Goal: Information Seeking & Learning: Learn about a topic

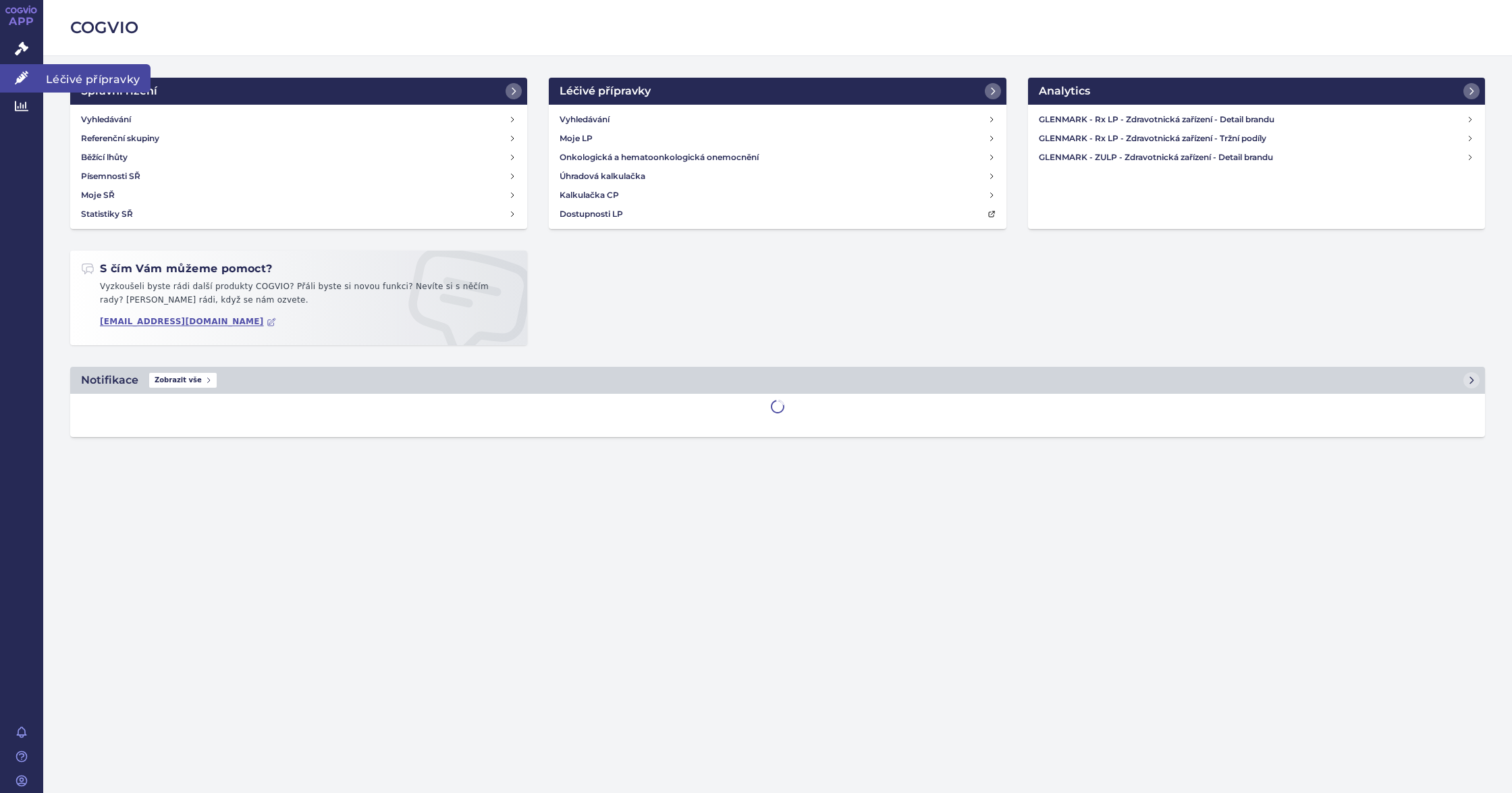
click at [11, 70] on link "Léčivé přípravky" at bounding box center [21, 78] width 43 height 28
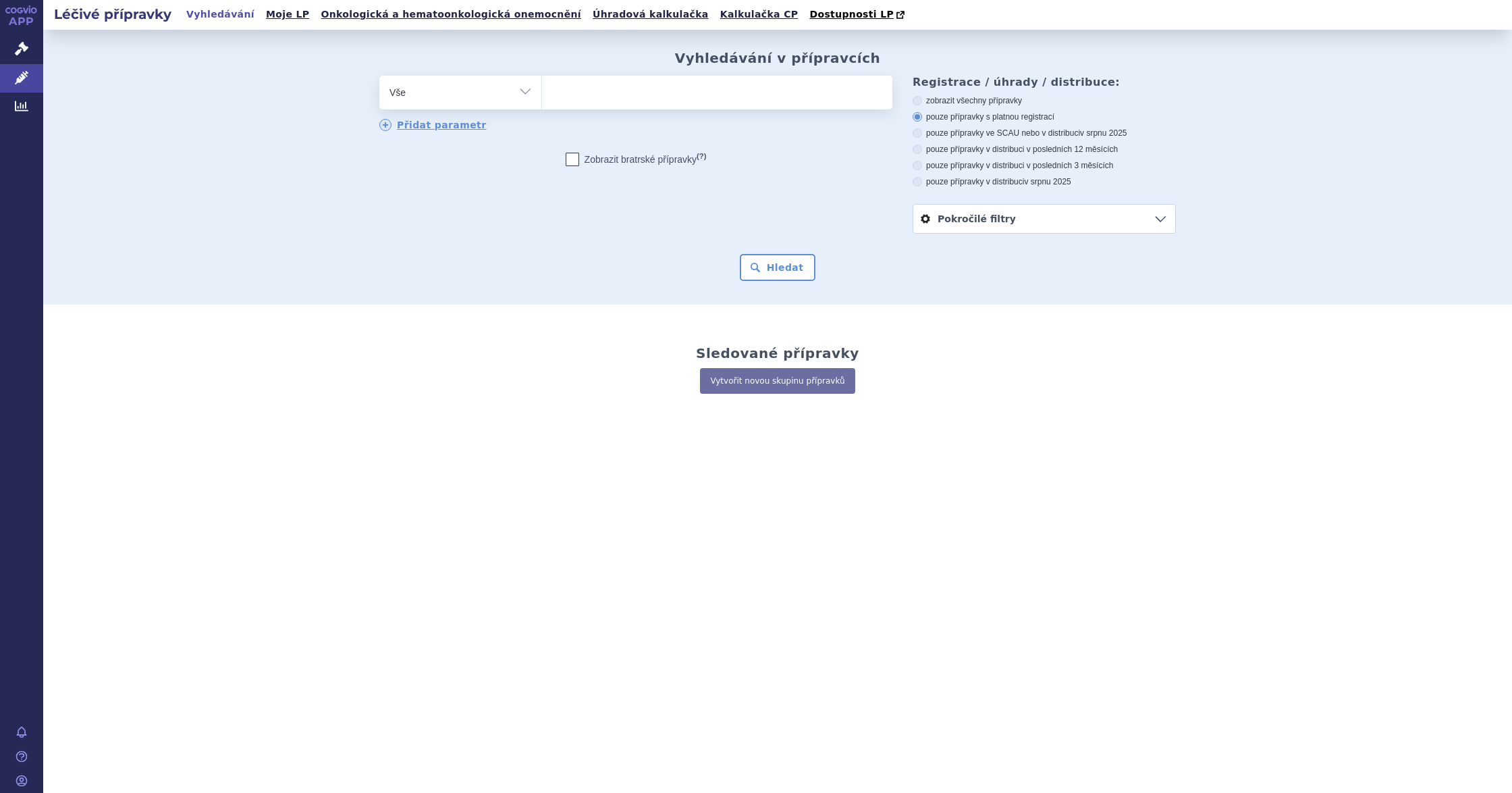
click at [690, 103] on ul at bounding box center [718, 90] width 350 height 28
click at [542, 103] on select at bounding box center [541, 92] width 1 height 34
type input "ib"
type input "iba"
type input "iban"
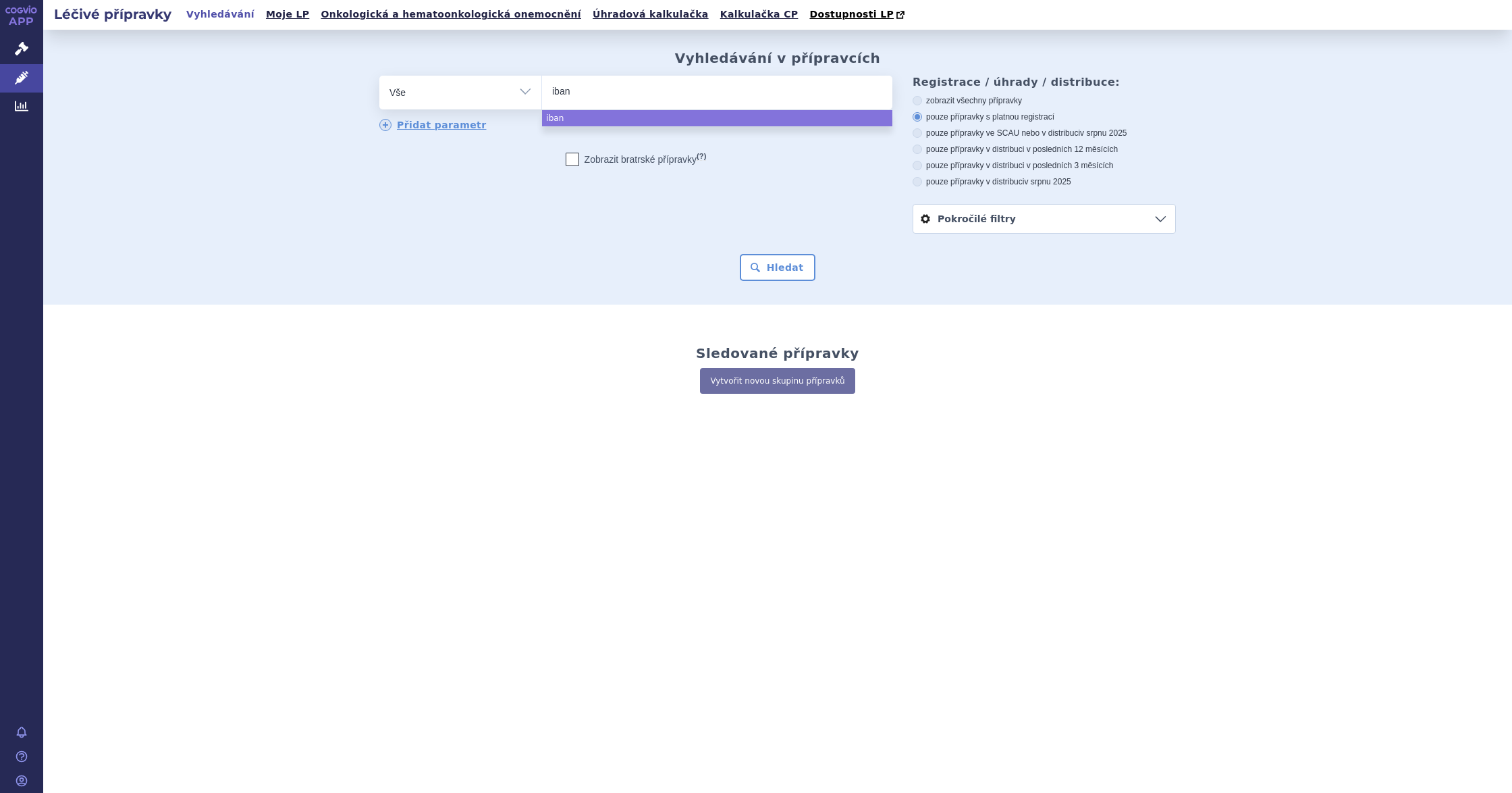
type input "iband"
type input "ibandr"
type input "ibandro"
type input "ibandron"
type input "ibandroná"
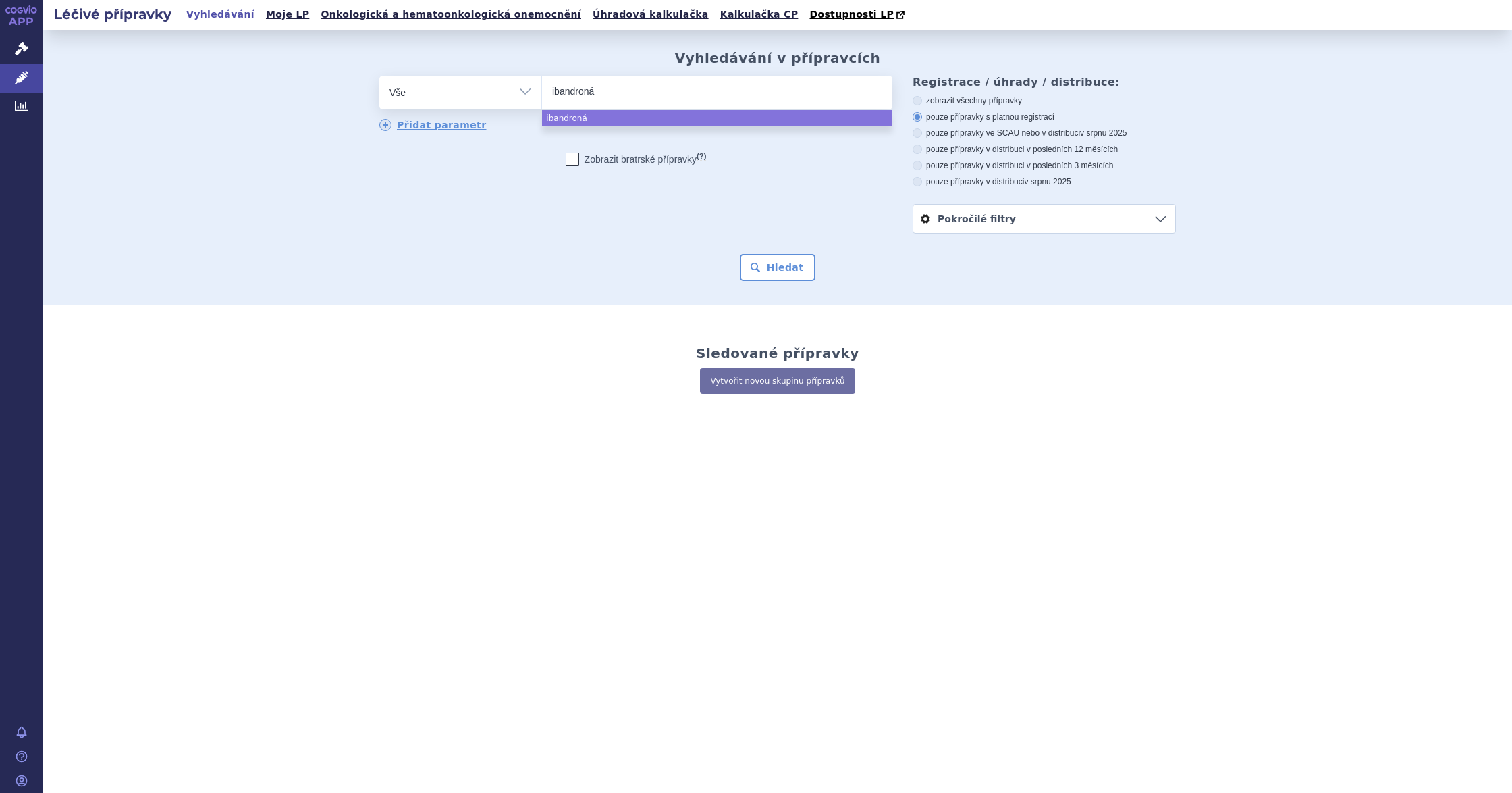
type input "ibandronát"
select select "ibandronát"
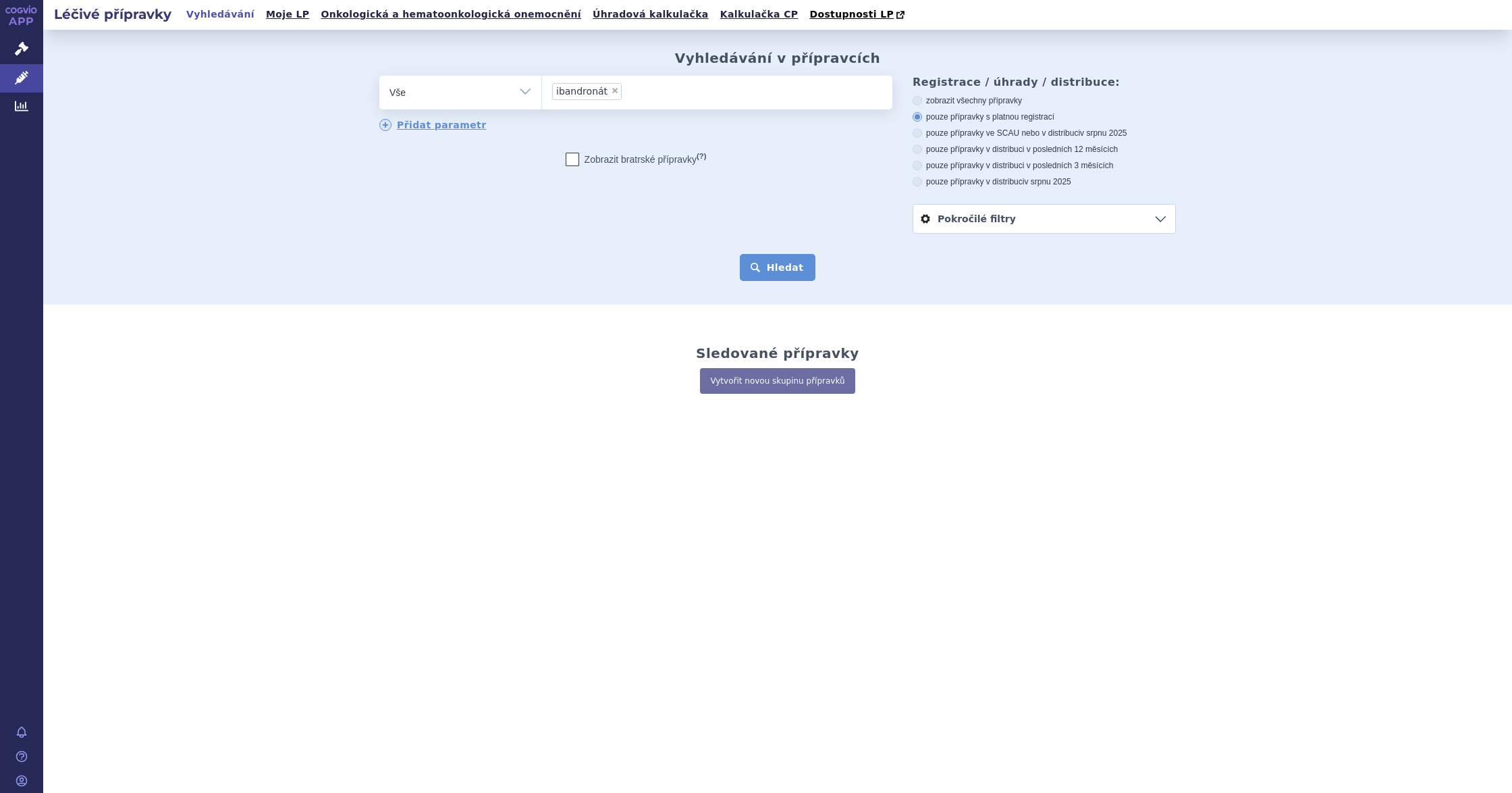
click at [778, 268] on button "Hledat" at bounding box center [778, 268] width 76 height 27
click at [918, 135] on icon at bounding box center [917, 133] width 10 height 10
click at [918, 135] on input "pouze přípravky ve SCAU nebo v distribuci v srpnu 2025" at bounding box center [918, 134] width 9 height 9
radio input "true"
click at [743, 279] on button "Hledat" at bounding box center [778, 268] width 76 height 27
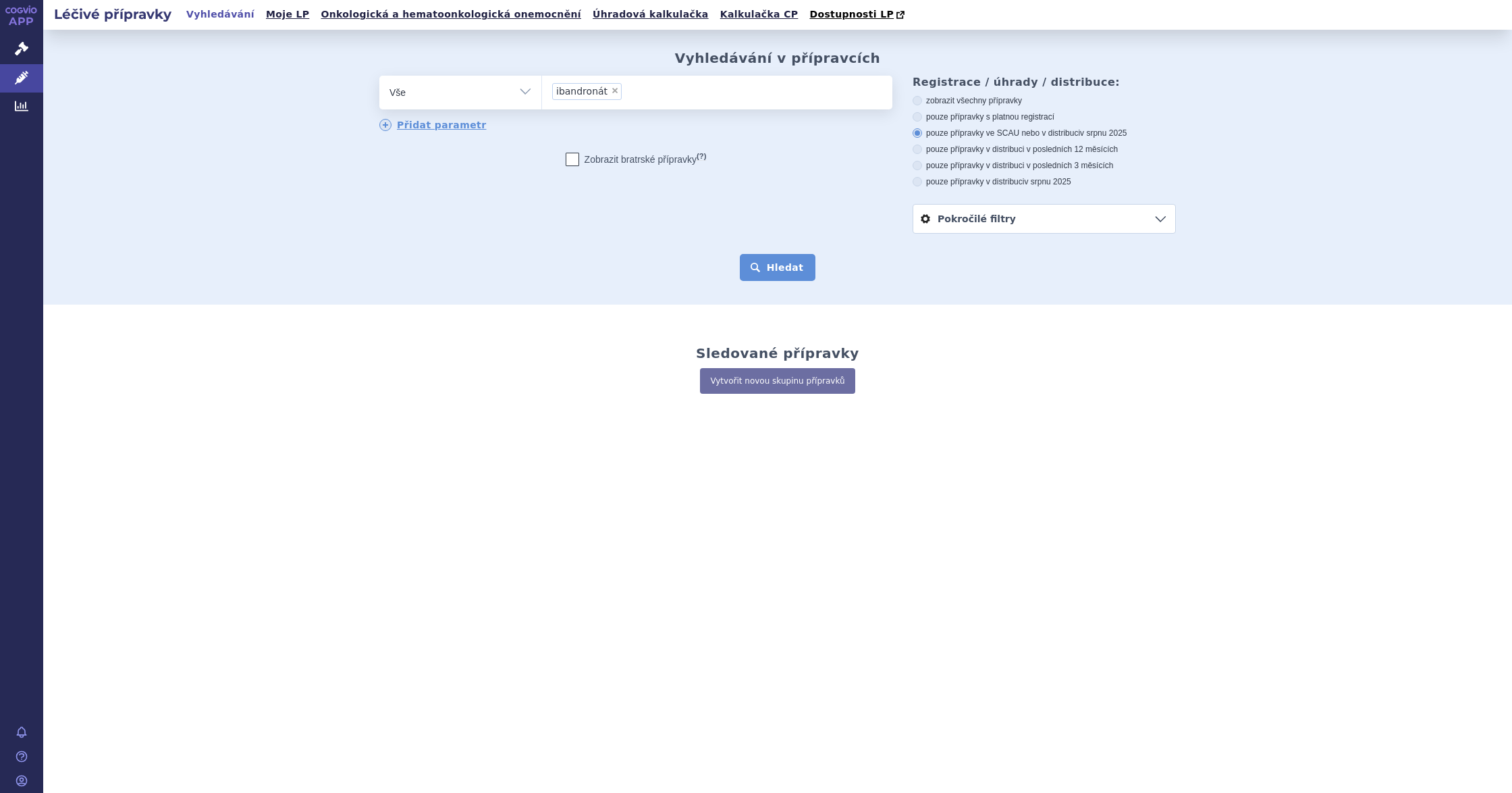
click at [756, 275] on button "Hledat" at bounding box center [778, 268] width 76 height 27
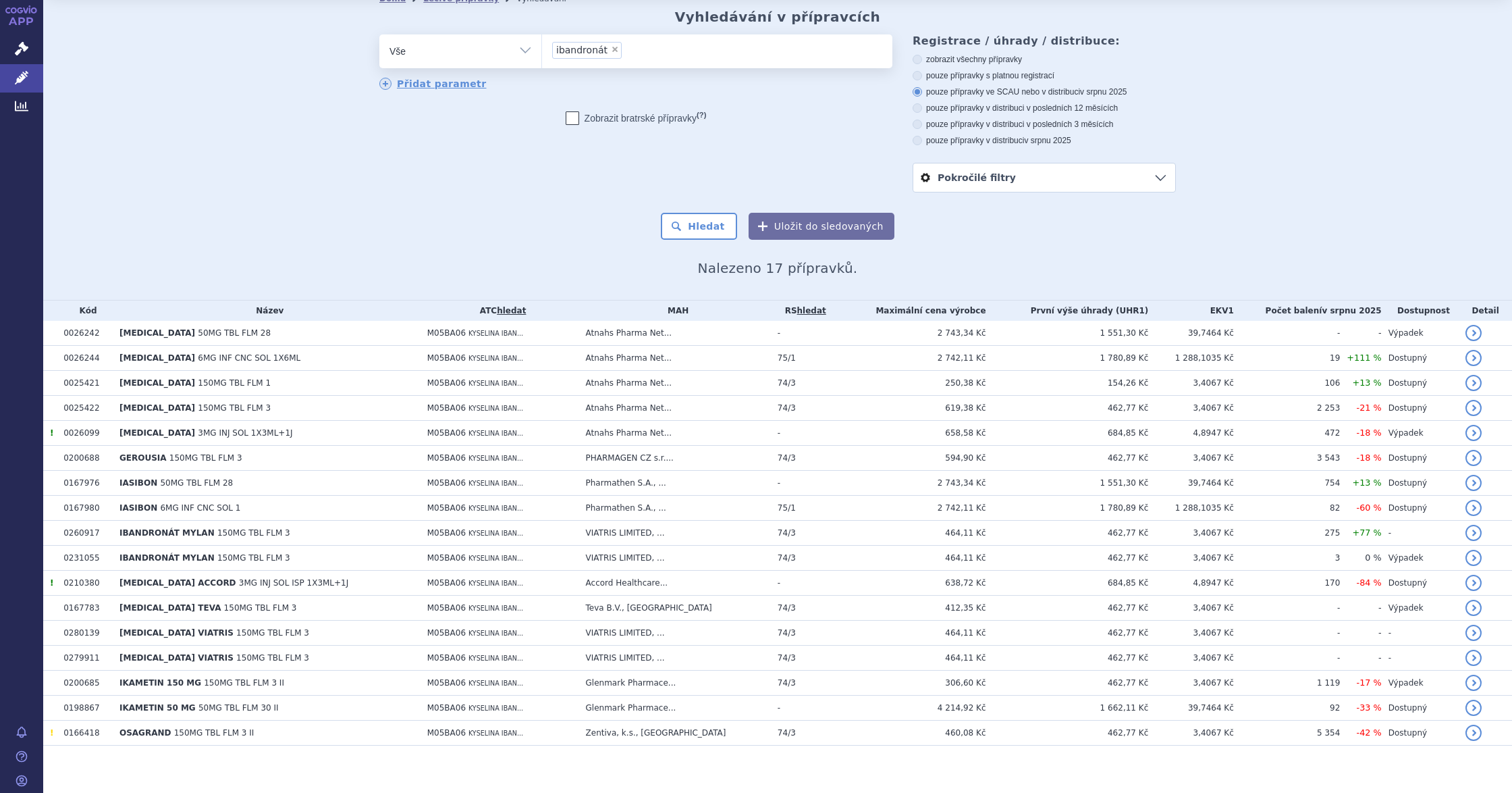
scroll to position [53, 0]
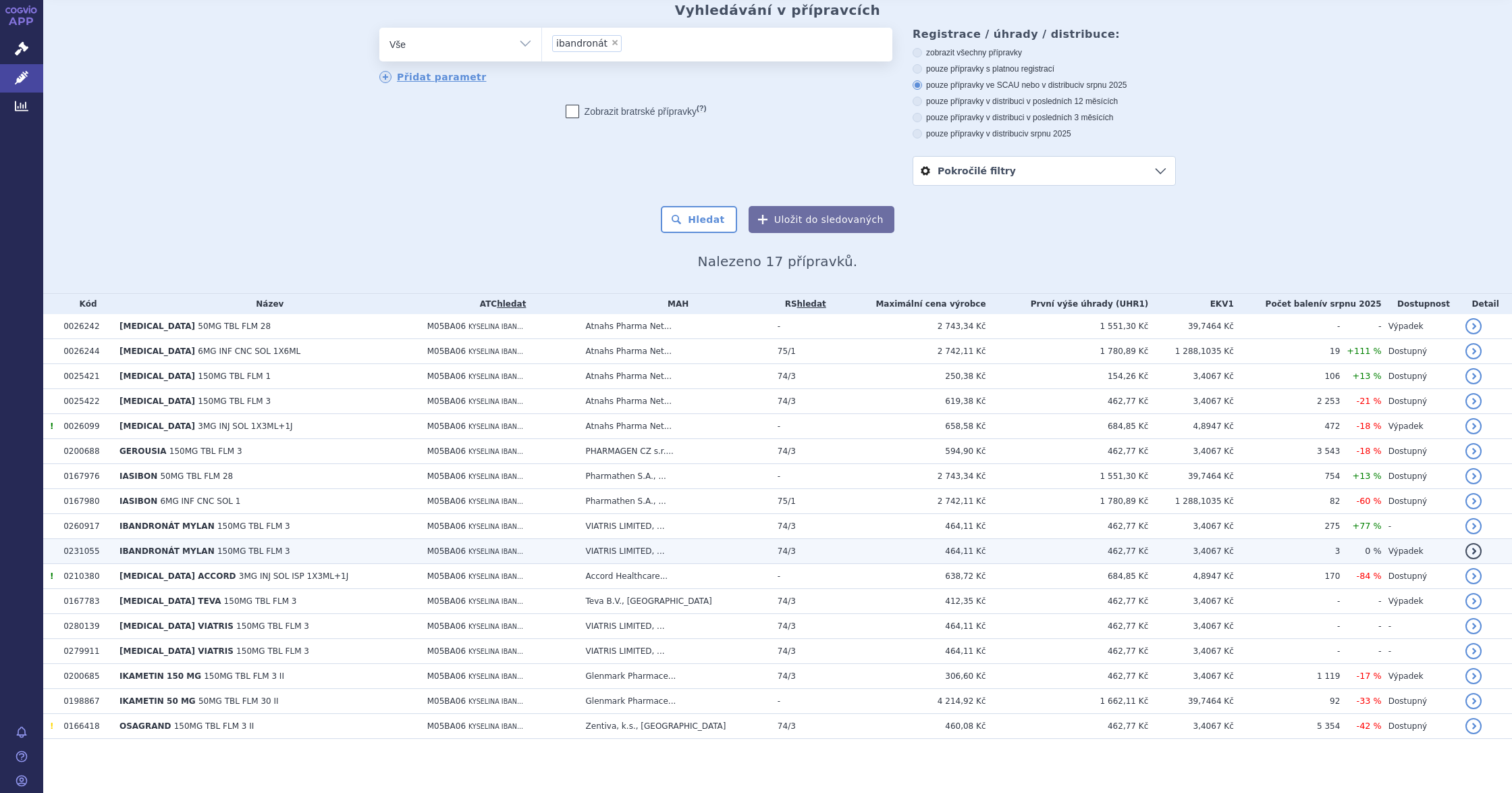
click at [201, 548] on span "IBANDRONÁT MYLAN" at bounding box center [167, 551] width 95 height 10
click at [1465, 547] on link "detail" at bounding box center [1473, 550] width 17 height 17
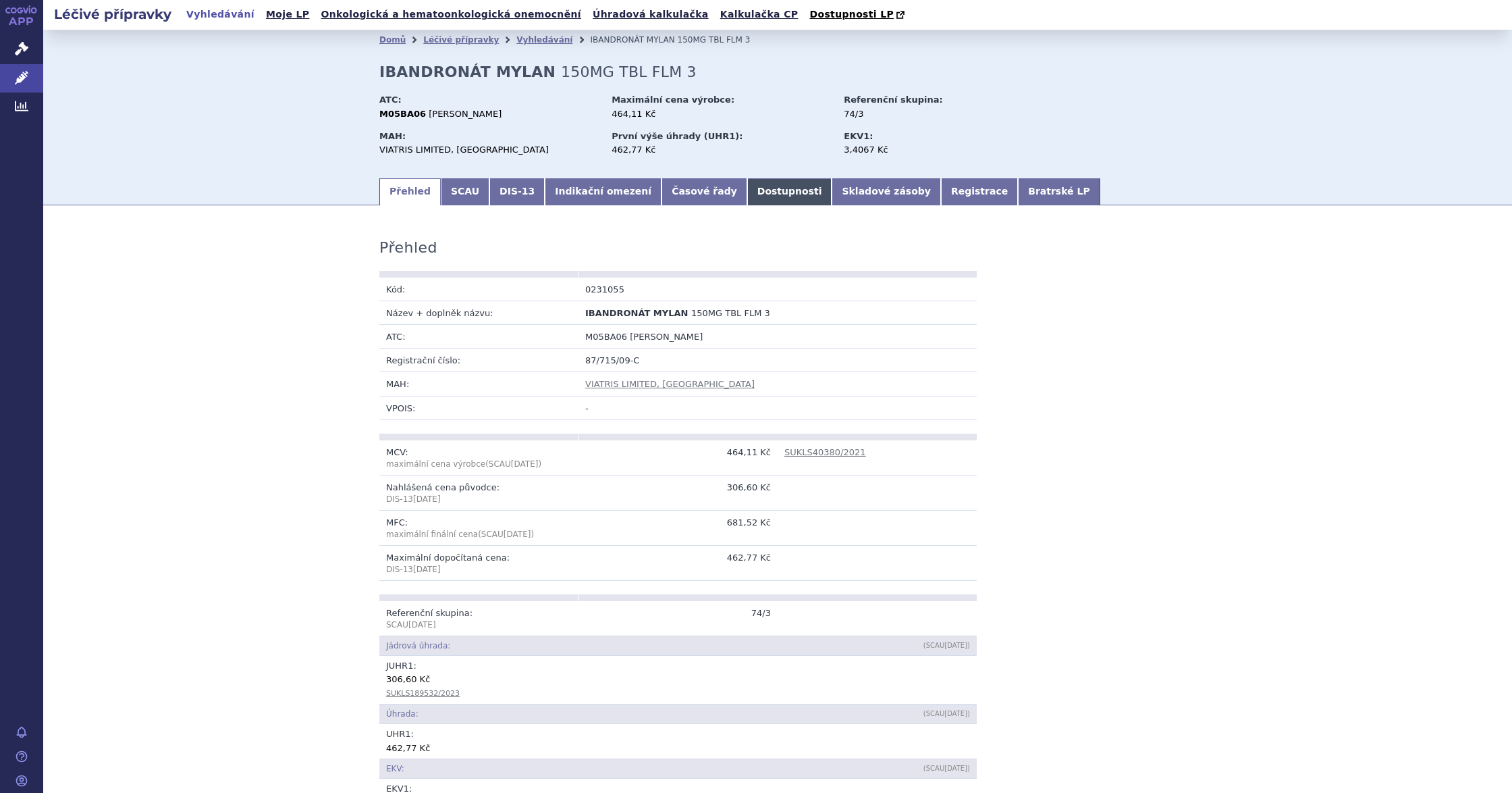
click at [748, 196] on link "Dostupnosti" at bounding box center [790, 192] width 85 height 27
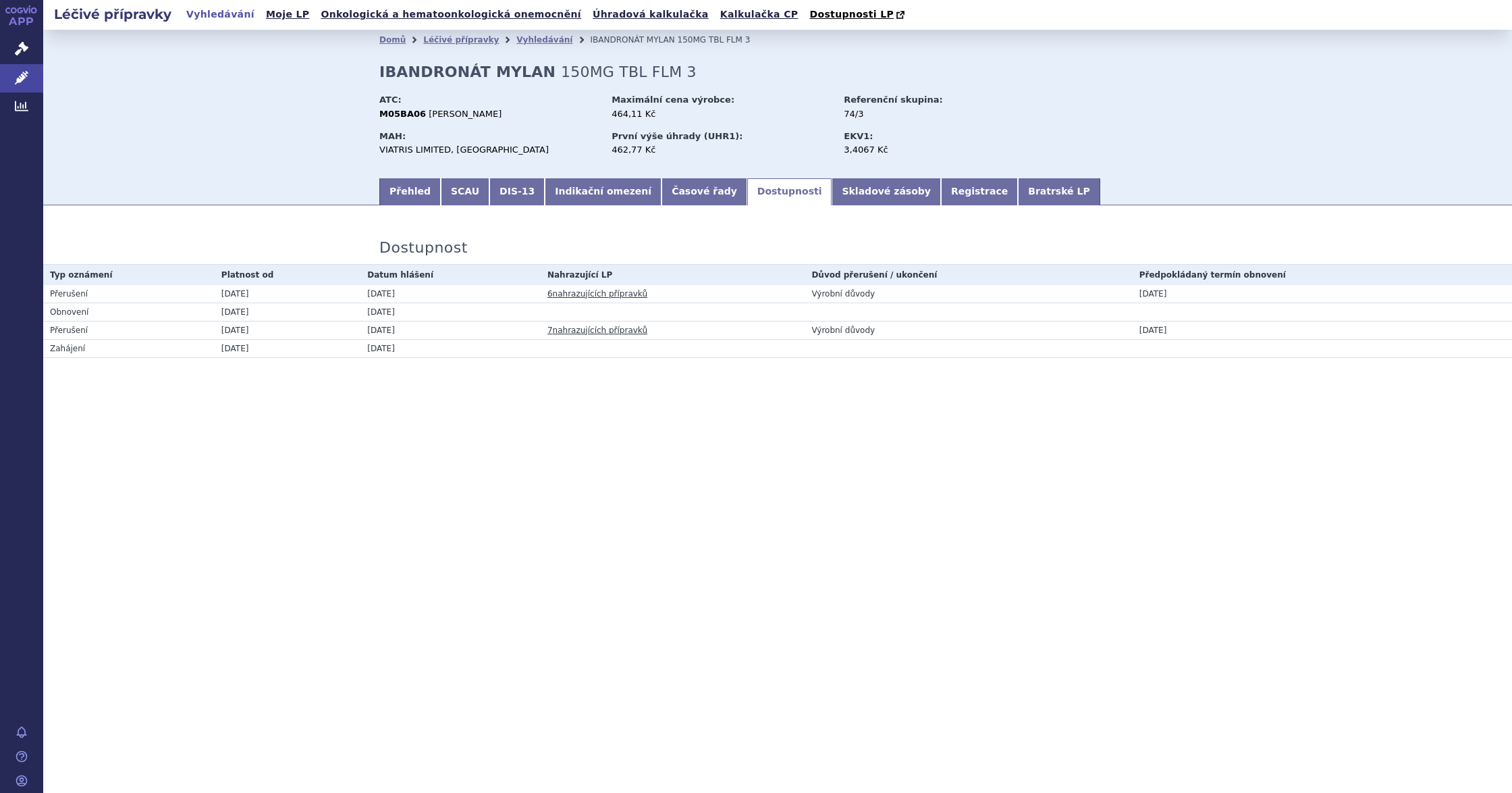
click at [587, 297] on link "6 nahrazujících přípravků" at bounding box center [597, 294] width 100 height 10
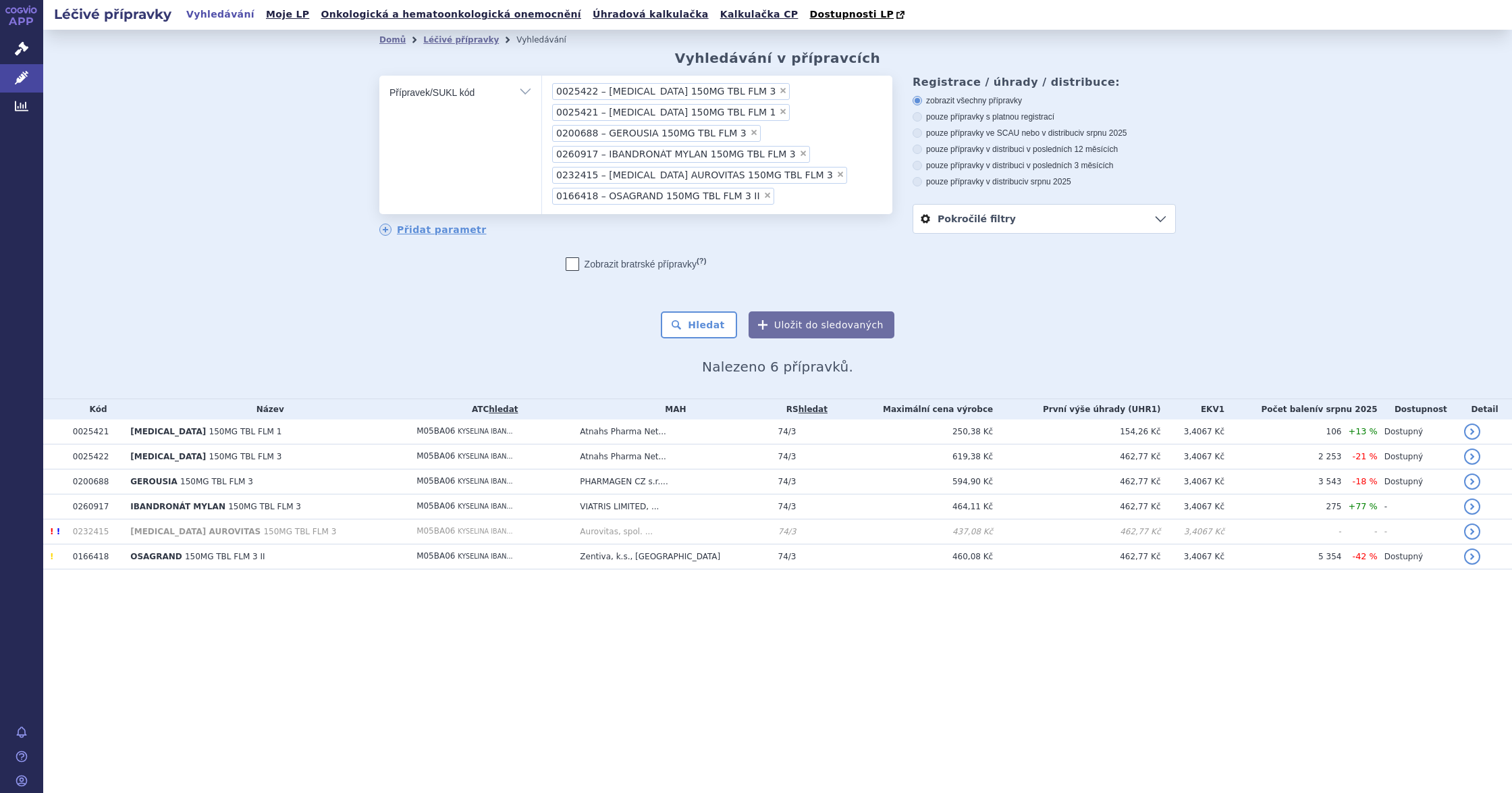
click at [689, 151] on span "0260917 – IBANDRONÁT MYLAN 150MG TBL FLM 3" at bounding box center [676, 154] width 240 height 10
click at [542, 109] on select "0025422 – BONVIVA 150MG TBL FLM 3 0025421 – BONVIVA 150MG TBL FLM 1 0200688 – G…" at bounding box center [541, 92] width 1 height 34
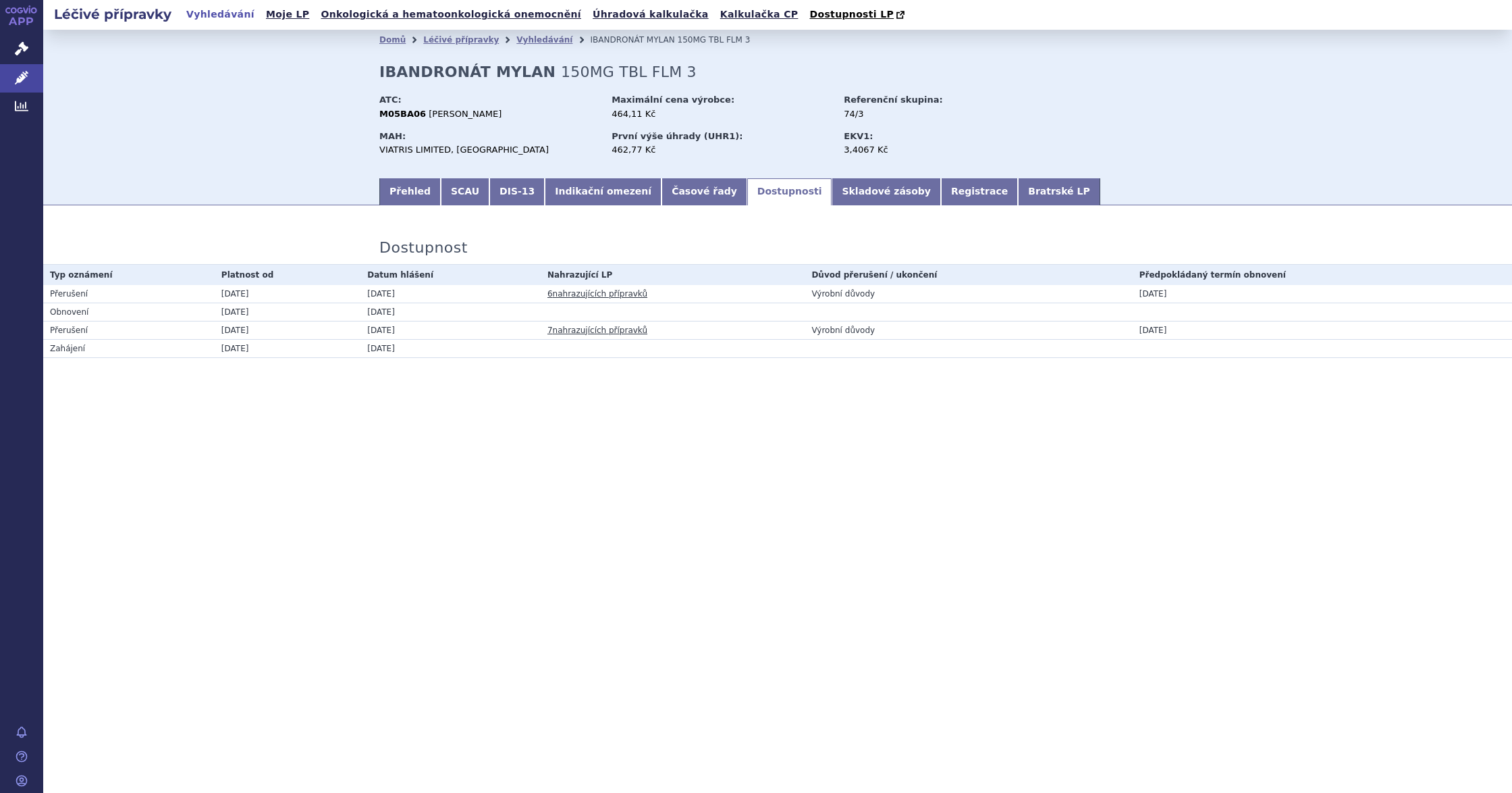
click at [608, 296] on link "6 nahrazujících přípravků" at bounding box center [597, 294] width 100 height 10
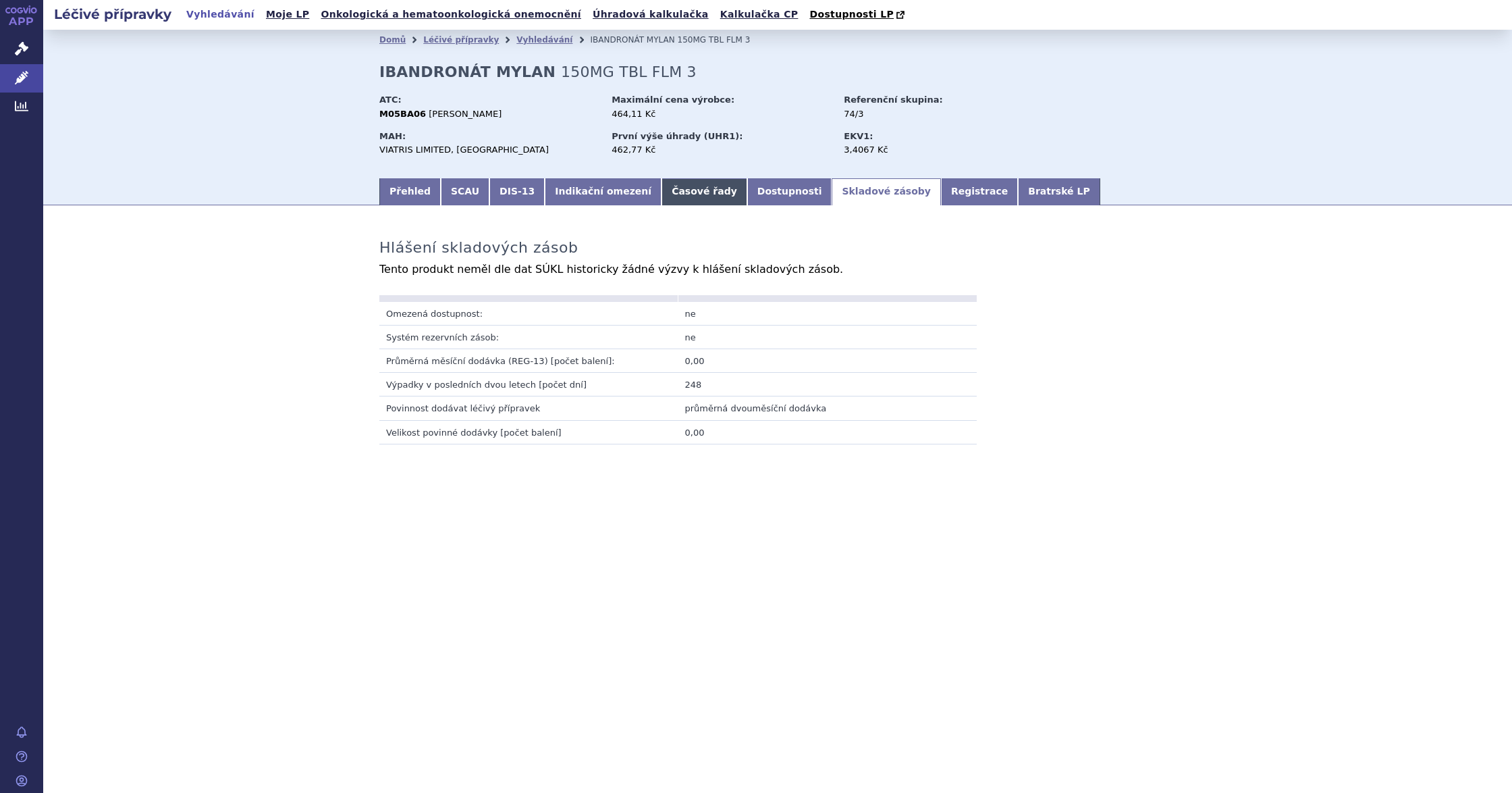
click at [684, 196] on link "Časové řady" at bounding box center [705, 192] width 86 height 27
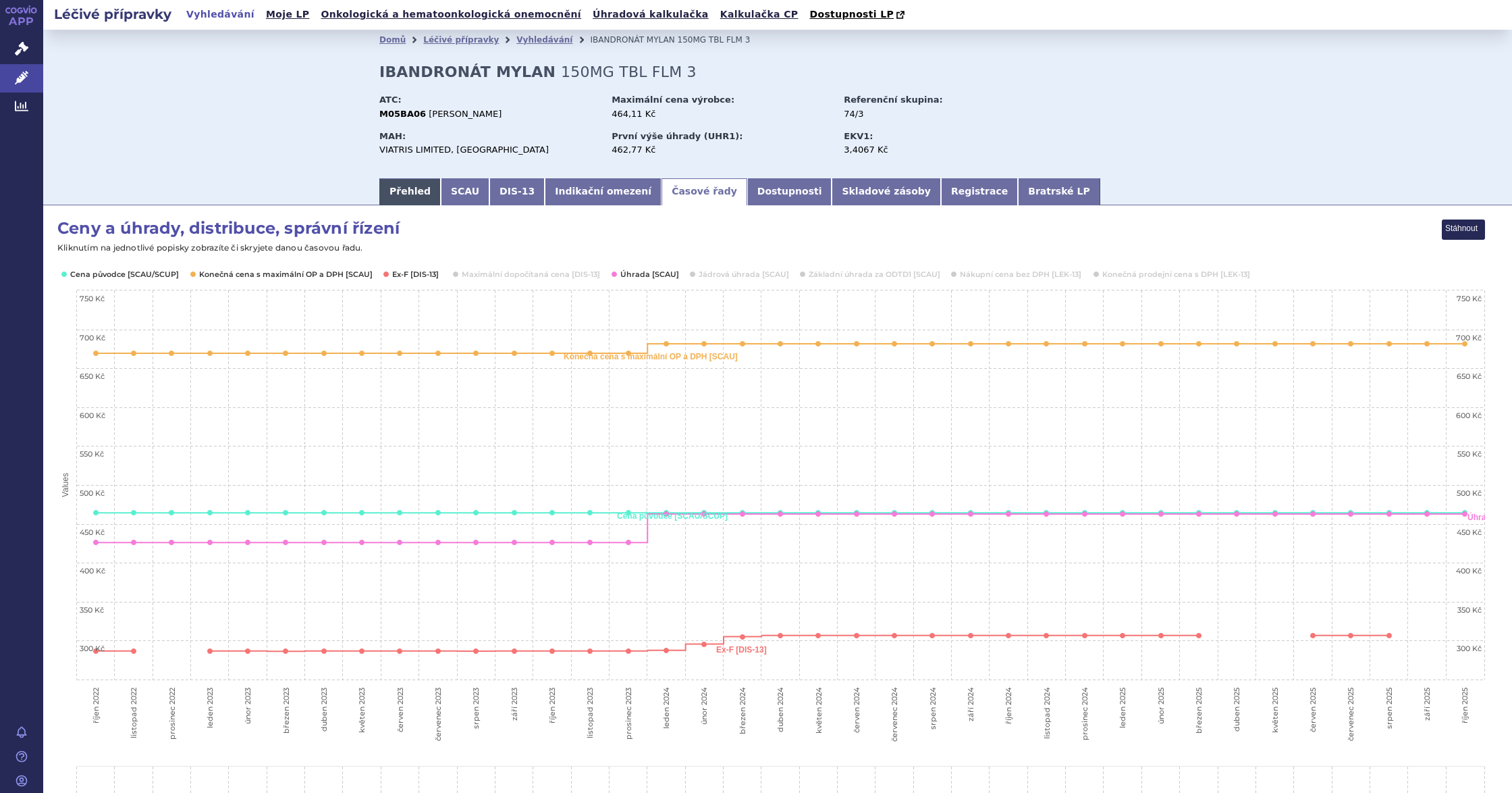
click at [390, 192] on link "Přehled" at bounding box center [410, 192] width 61 height 27
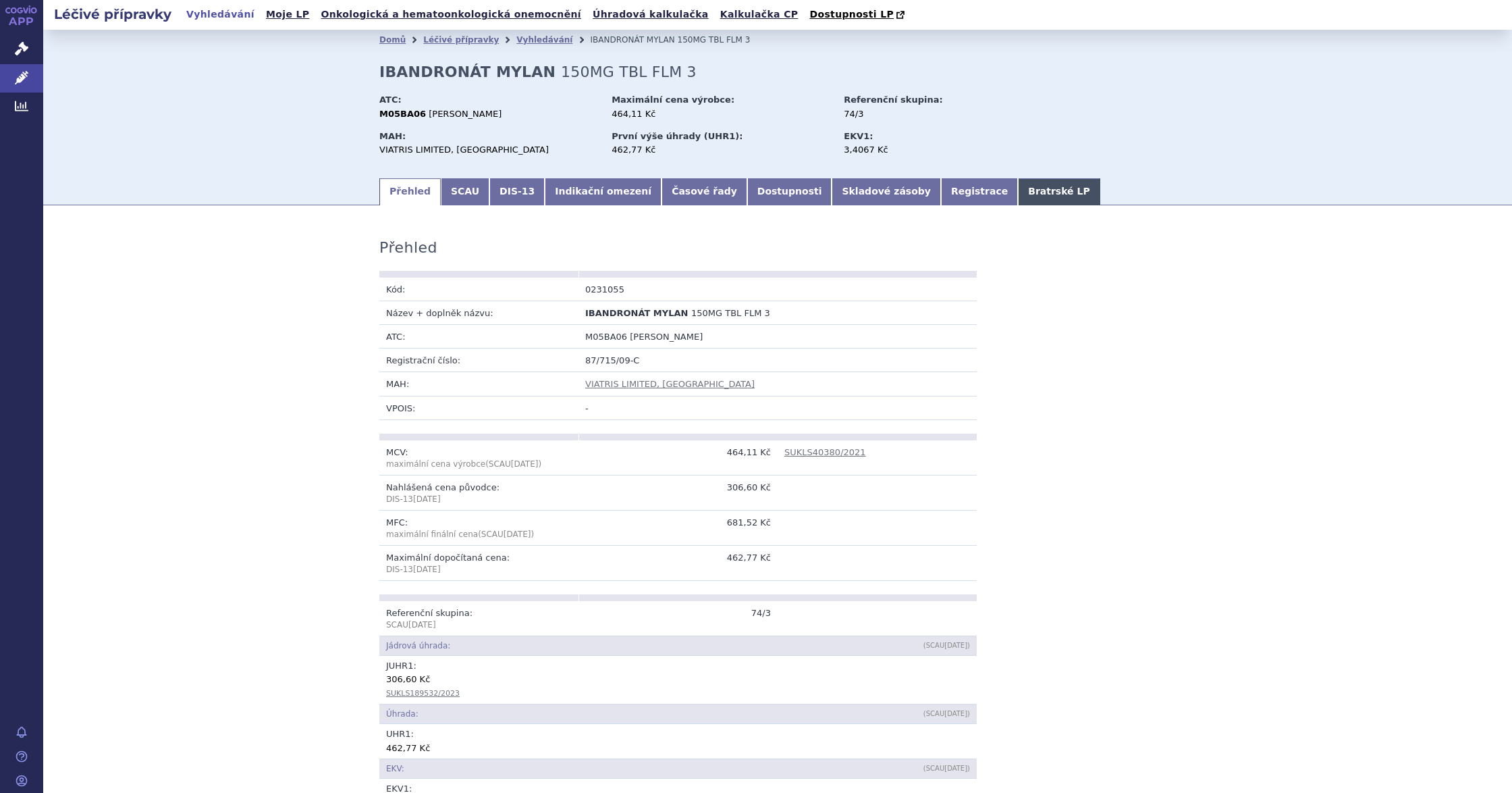
click at [1018, 196] on link "Bratrské LP" at bounding box center [1059, 192] width 82 height 27
